Goal: Transaction & Acquisition: Download file/media

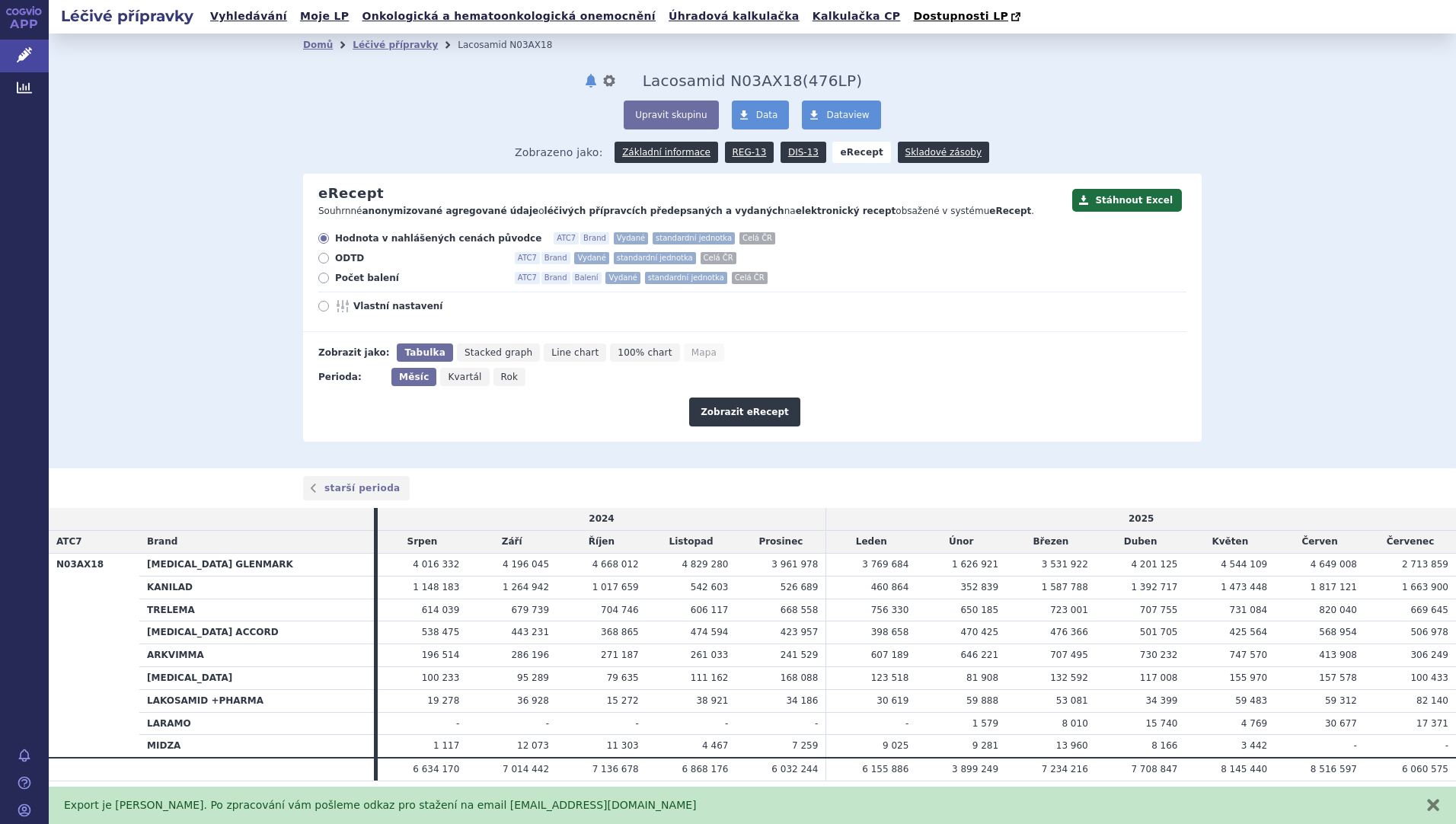
scroll to position [19, 0]
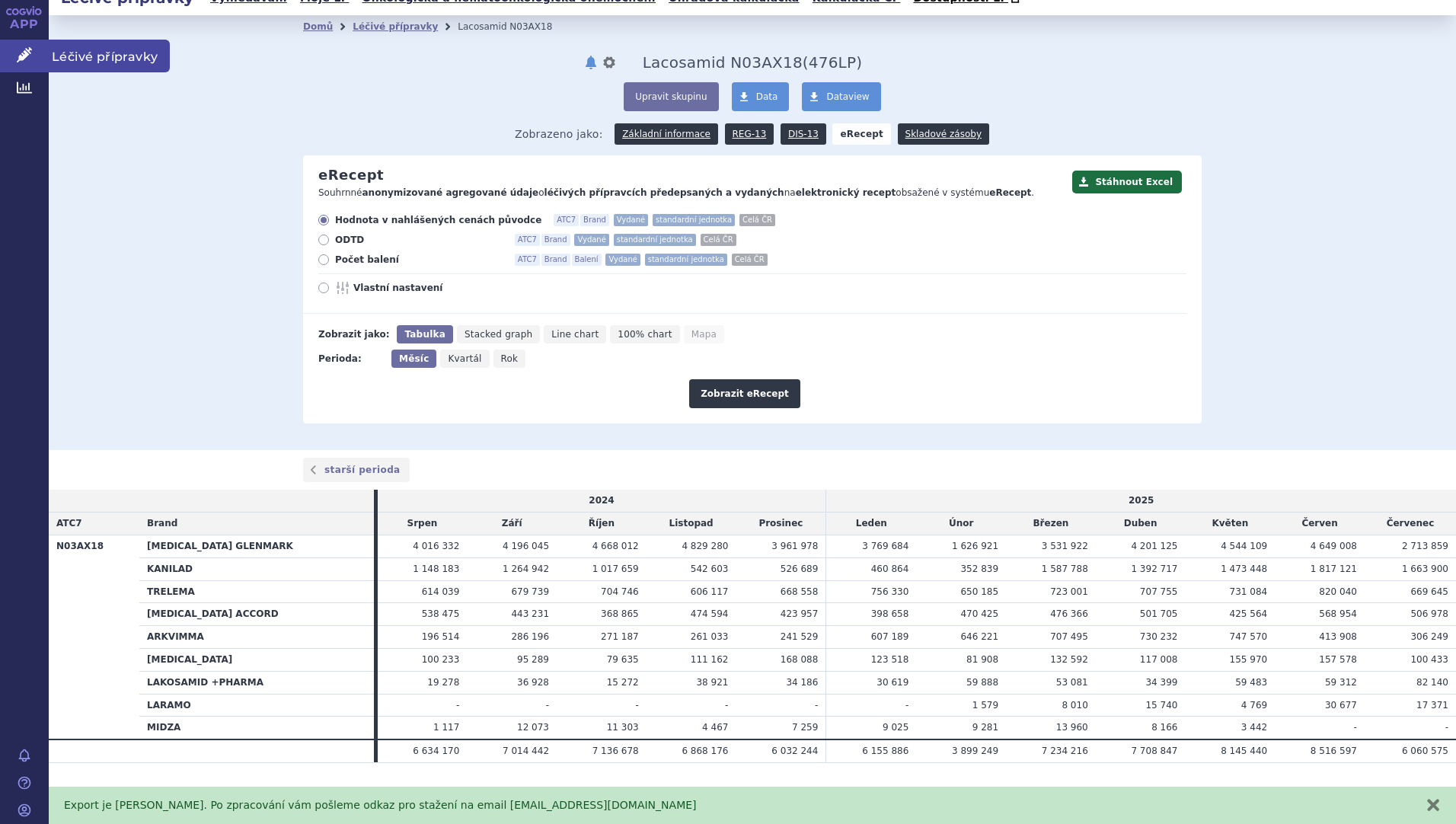
click at [84, 55] on span "Léčivé přípravky" at bounding box center [110, 55] width 121 height 32
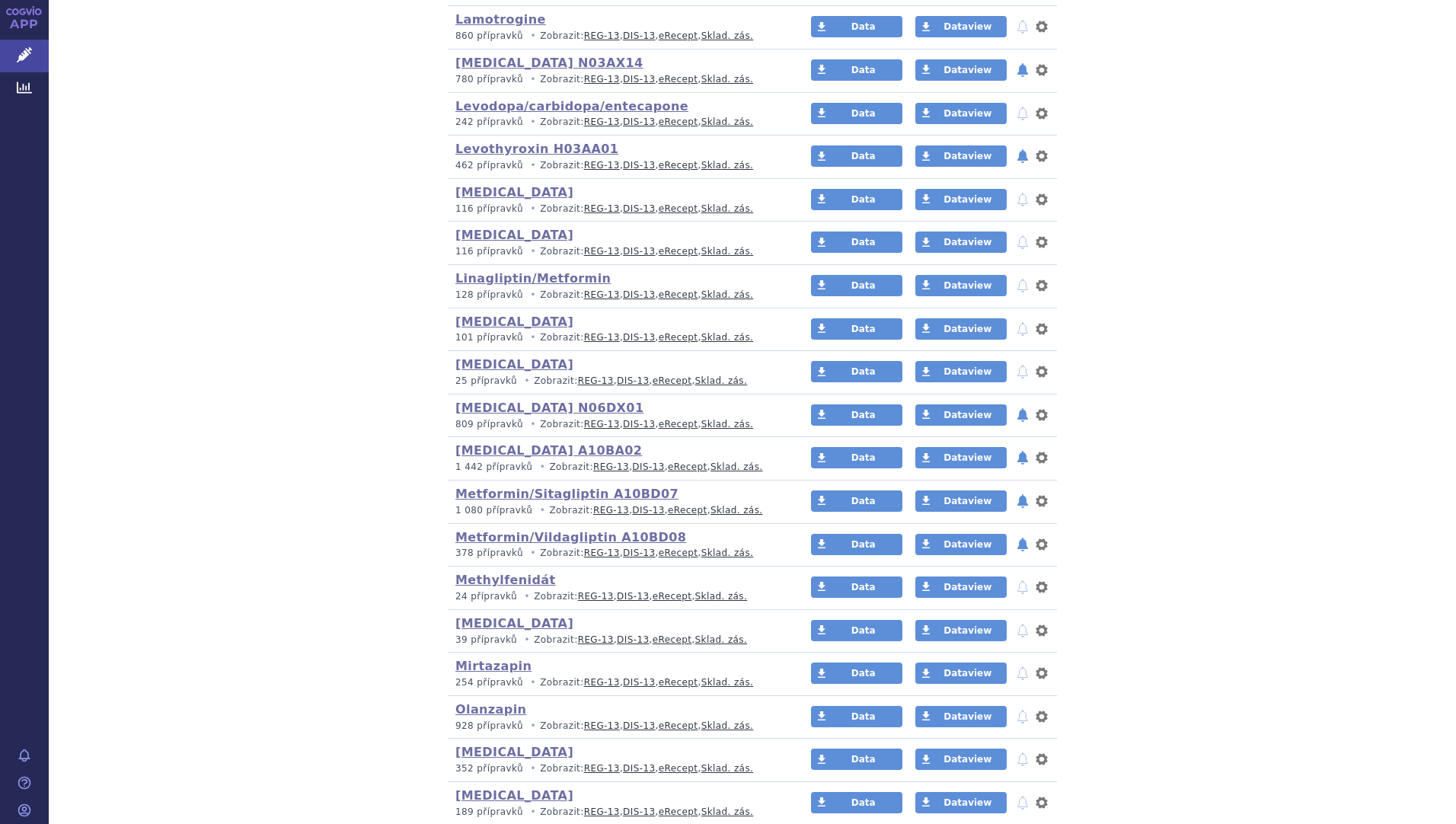
scroll to position [1914, 0]
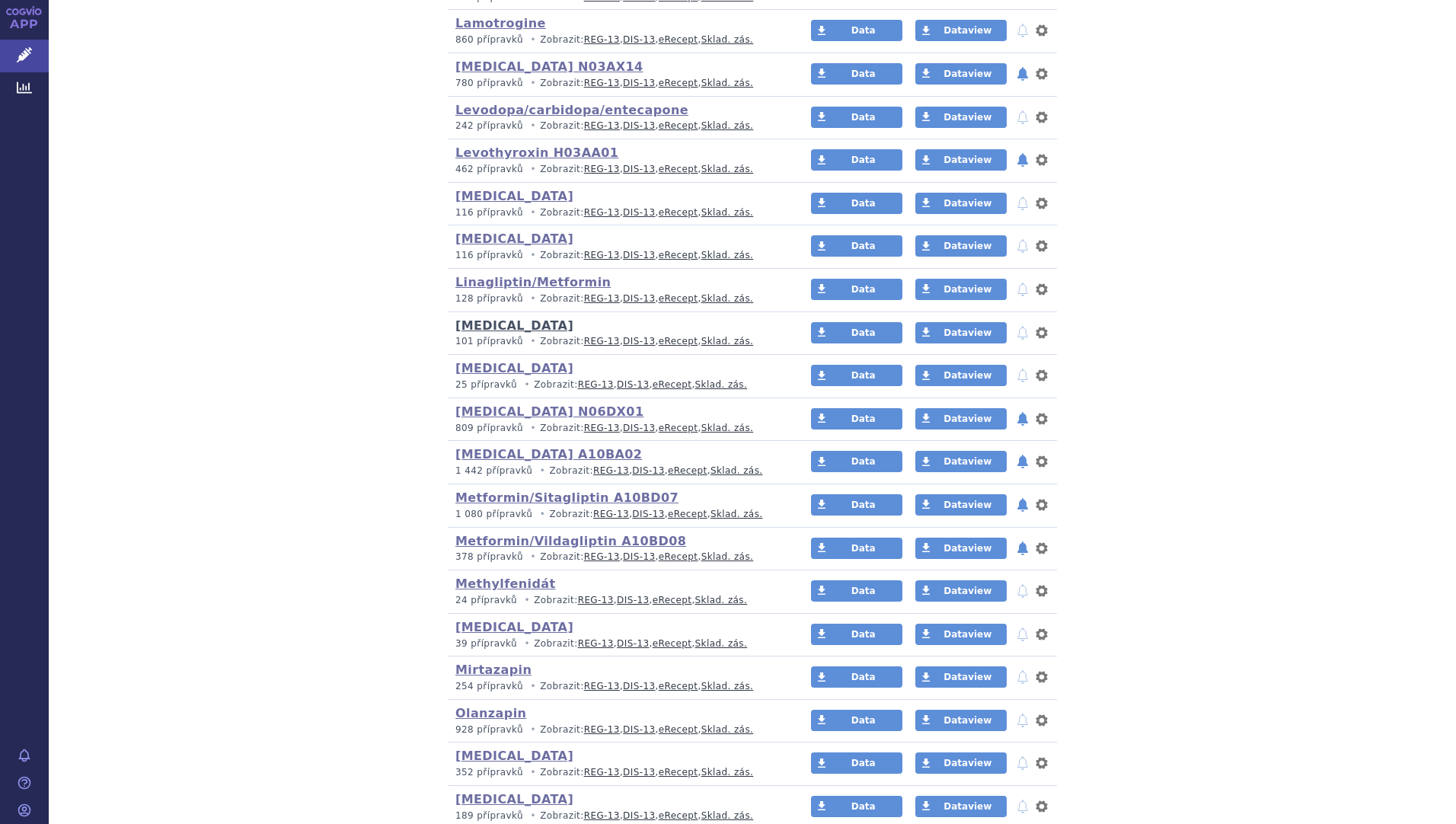
click at [477, 329] on link "[MEDICAL_DATA]" at bounding box center [514, 325] width 118 height 15
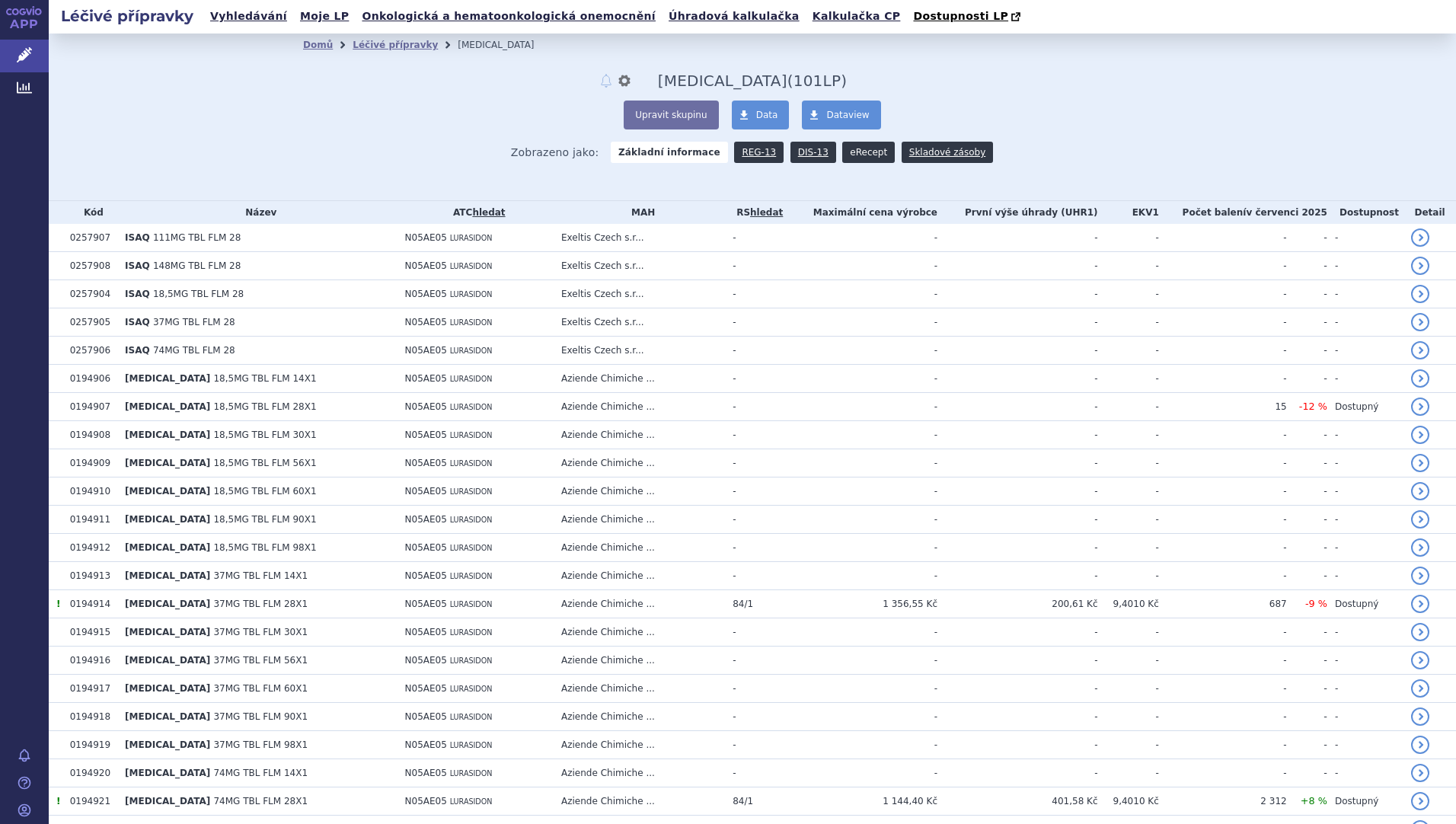
click at [842, 151] on link "eRecept" at bounding box center [869, 151] width 53 height 21
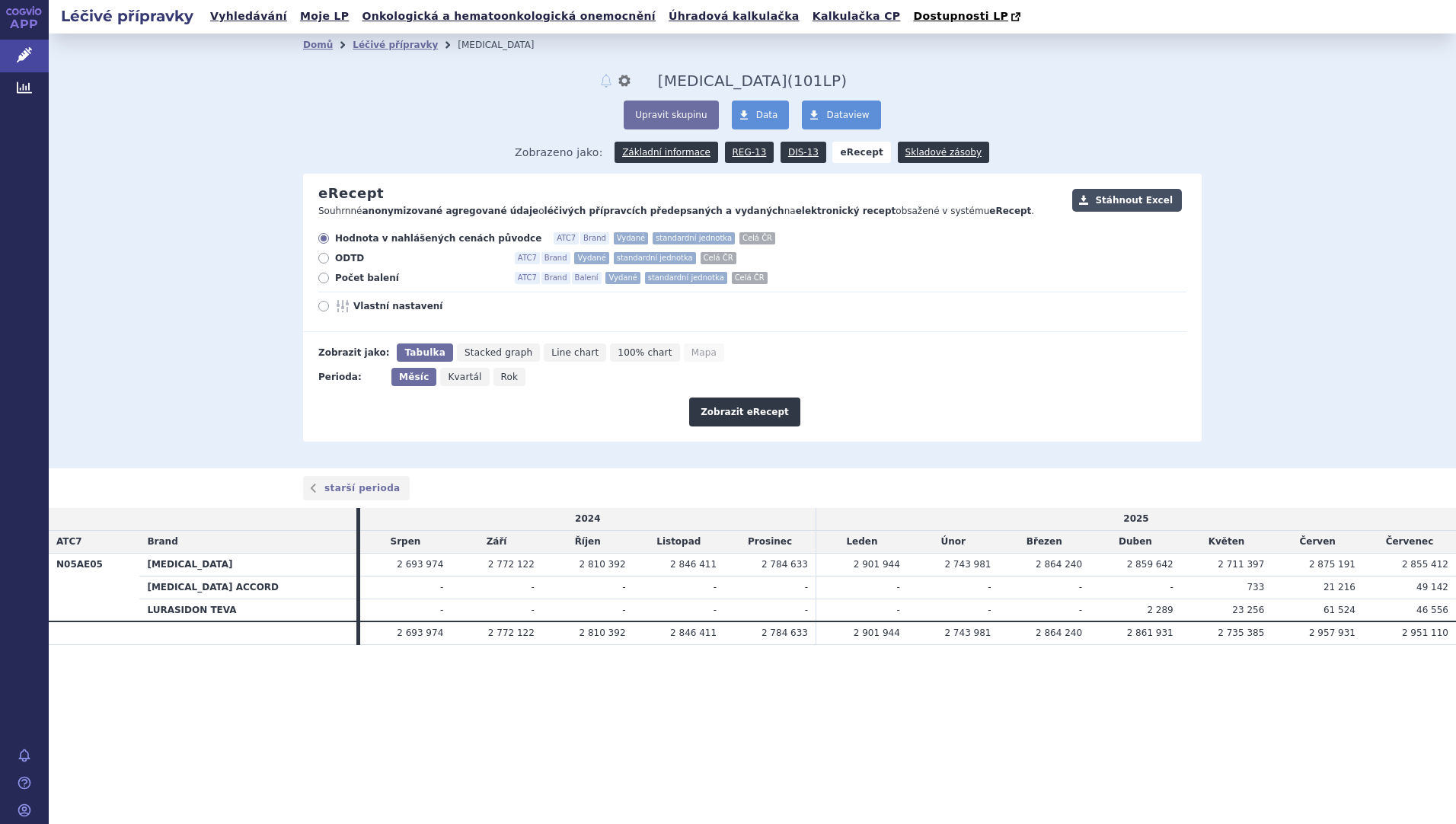
click at [1128, 210] on button "Stáhnout Excel" at bounding box center [1127, 200] width 110 height 23
